Goal: Task Accomplishment & Management: Complete application form

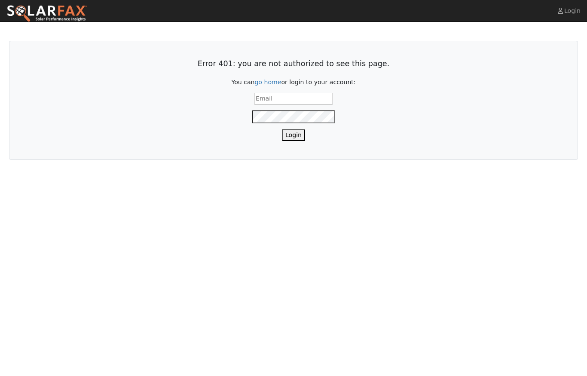
click at [292, 98] on input "text" at bounding box center [293, 99] width 79 height 12
type input "layne@cosmiccomfort.com"
click at [291, 138] on button "Login" at bounding box center [293, 135] width 23 height 12
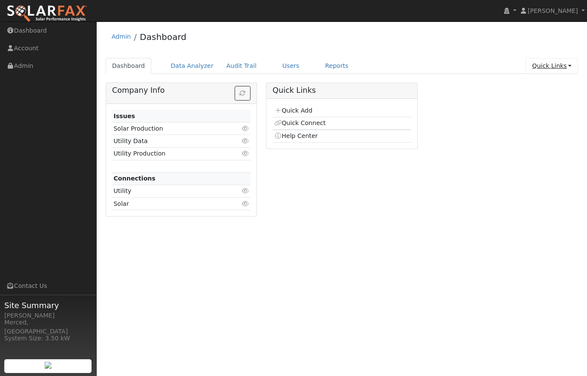
click at [545, 67] on link "Quick Links" at bounding box center [552, 66] width 52 height 16
click at [542, 86] on link "Quick Add" at bounding box center [546, 84] width 64 height 12
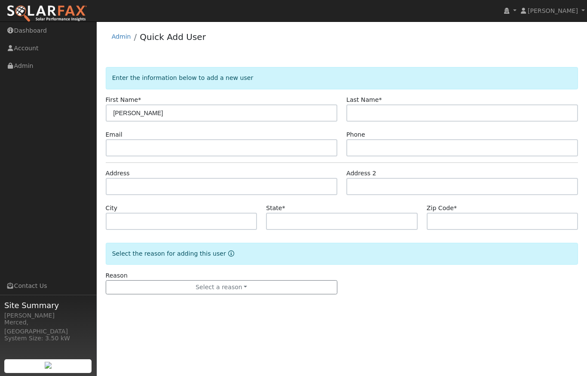
type input "[PERSON_NAME]"
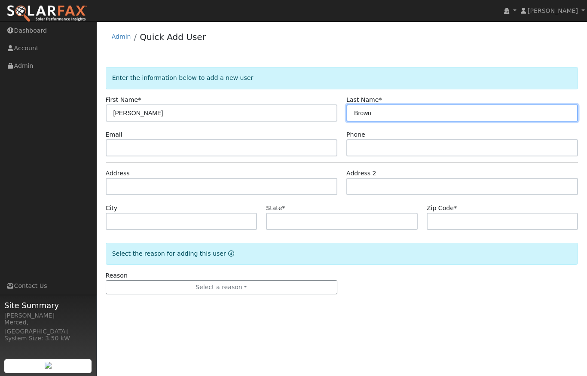
type input "Brown"
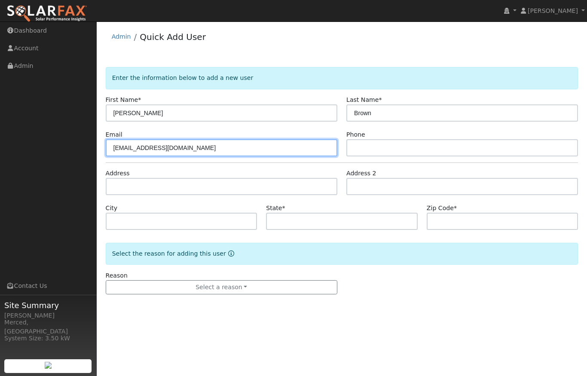
type input "[EMAIL_ADDRESS][DOMAIN_NAME]"
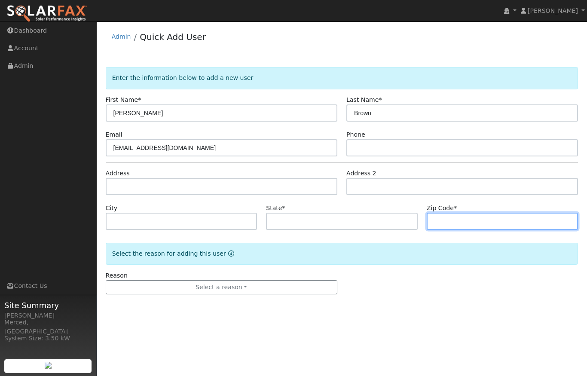
click at [457, 224] on input "text" at bounding box center [503, 221] width 152 height 17
type input "95301"
click at [397, 290] on div "Reason Select a reason New lead New customer adding solar New customer has solar" at bounding box center [342, 283] width 482 height 24
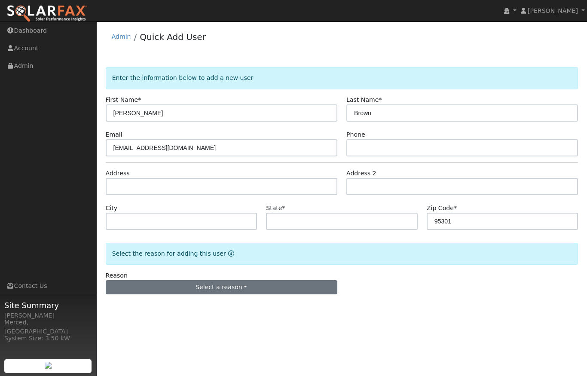
click at [245, 288] on button "Select a reason" at bounding box center [222, 287] width 232 height 15
click at [167, 307] on link "New lead" at bounding box center [153, 305] width 95 height 12
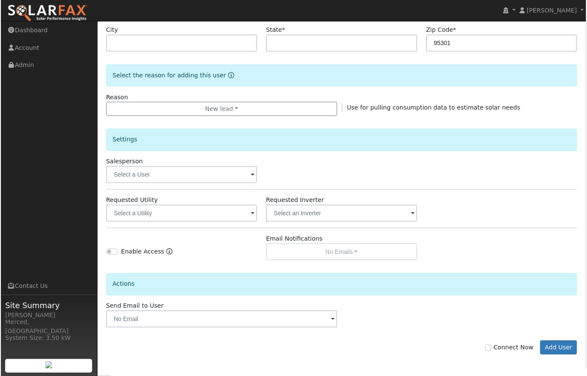
scroll to position [179, 0]
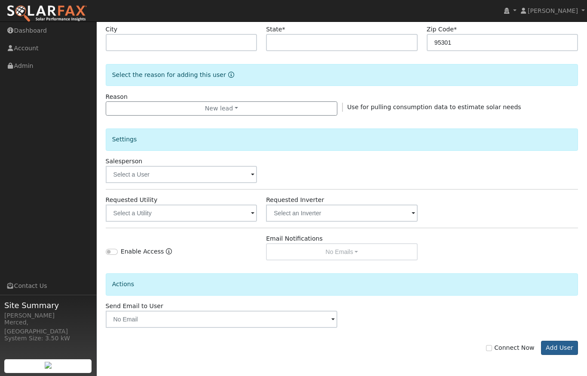
click at [563, 351] on button "Add User" at bounding box center [559, 348] width 37 height 15
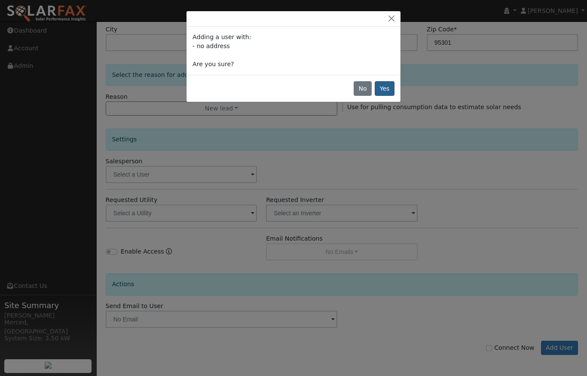
click at [389, 83] on button "Yes" at bounding box center [385, 88] width 20 height 15
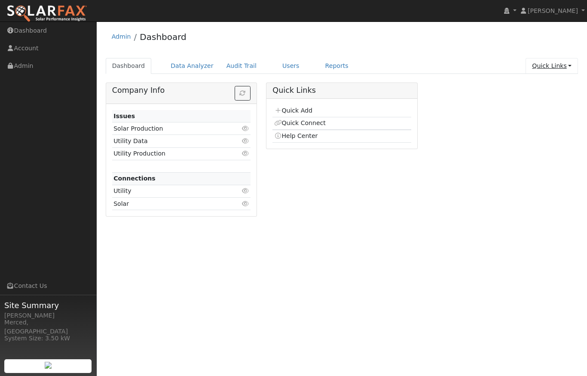
click at [565, 69] on link "Quick Links" at bounding box center [552, 66] width 52 height 16
click at [543, 84] on link "Quick Add" at bounding box center [546, 84] width 64 height 12
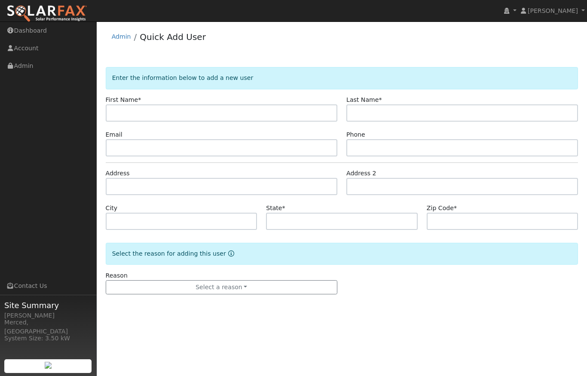
click at [110, 40] on div "Admin Quick Add User" at bounding box center [342, 39] width 473 height 26
click at [124, 39] on link "Admin" at bounding box center [121, 36] width 19 height 7
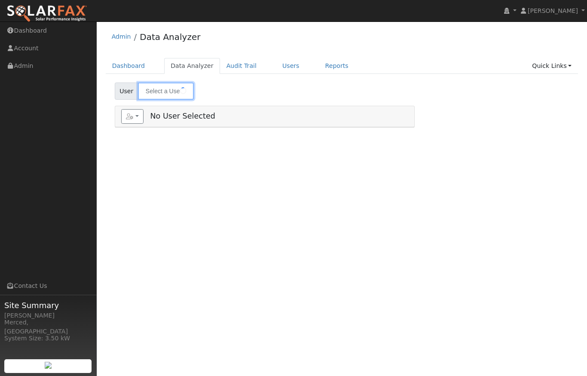
type input "Doug Koehn"
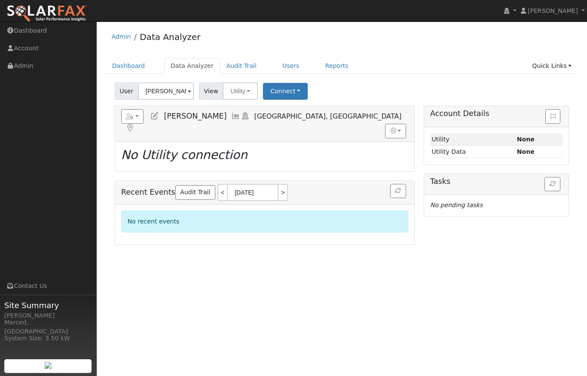
click at [190, 90] on span at bounding box center [189, 92] width 3 height 10
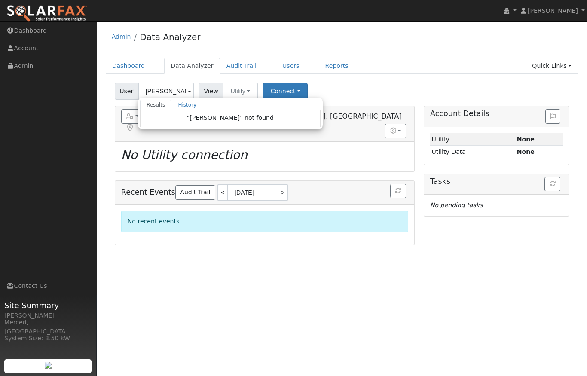
click at [335, 97] on div "User Lori Results History "Lori" not found Enter text to search History Doug Ko…" at bounding box center [342, 90] width 458 height 20
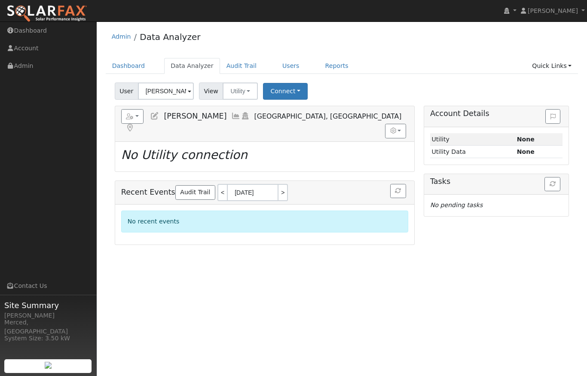
click at [190, 92] on span at bounding box center [189, 92] width 3 height 10
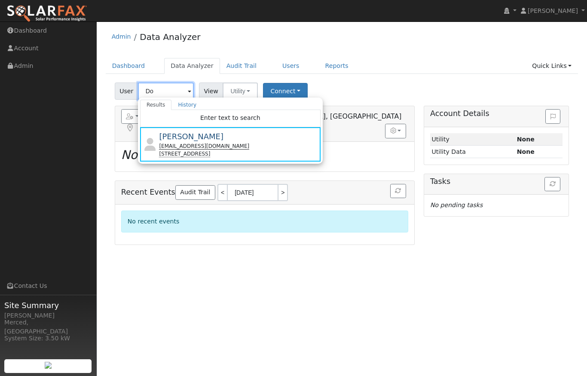
type input "D"
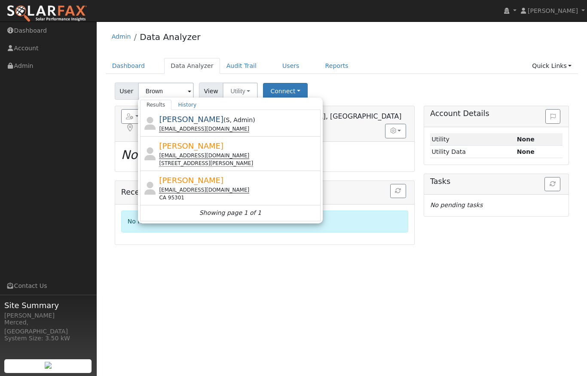
click at [170, 181] on span "Lori Brown" at bounding box center [191, 180] width 64 height 9
type input "Lori Brown"
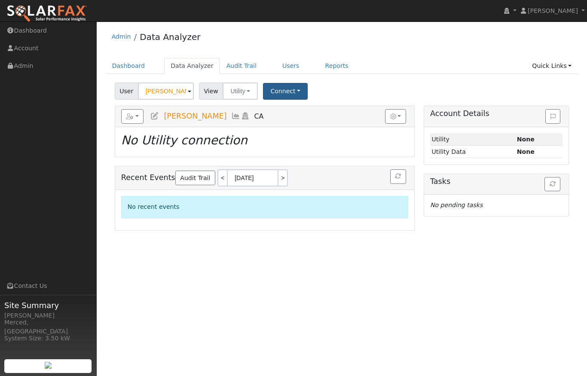
click at [291, 89] on button "Connect" at bounding box center [285, 91] width 45 height 17
click at [292, 108] on link "Select a Provider" at bounding box center [297, 110] width 67 height 12
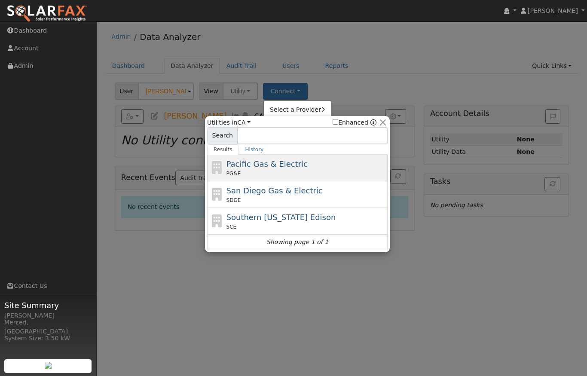
click at [250, 163] on span "Pacific Gas & Electric" at bounding box center [267, 164] width 81 height 9
